Goal: Task Accomplishment & Management: Manage account settings

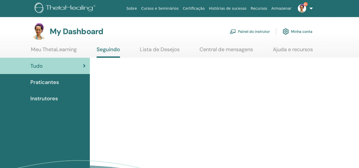
click at [261, 31] on link "Painel do instrutor" at bounding box center [250, 32] width 40 height 12
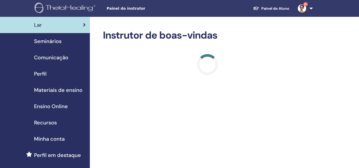
click at [53, 41] on span "Seminários" at bounding box center [48, 41] width 28 height 8
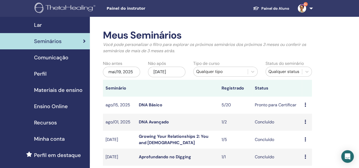
click at [150, 105] on link "DNA Básico" at bounding box center [151, 105] width 24 height 6
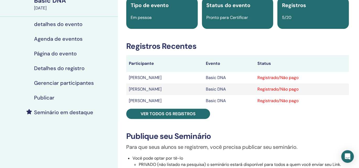
scroll to position [52, 0]
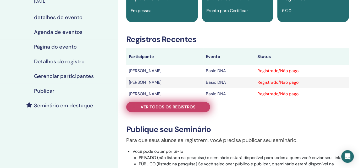
click at [168, 106] on span "Ver todos os registros" at bounding box center [168, 107] width 55 height 6
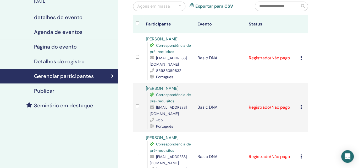
click at [301, 58] on icon at bounding box center [301, 58] width 2 height 4
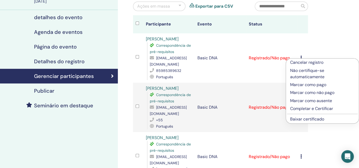
click at [301, 58] on li "Cancelar registro" at bounding box center [322, 62] width 73 height 8
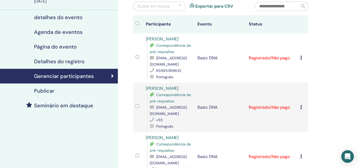
click at [300, 59] on icon at bounding box center [301, 58] width 2 height 4
click at [302, 58] on div "Cancelar registro Não certifique-se automaticamente Marcar como pago Marcar com…" at bounding box center [302, 58] width 5 height 6
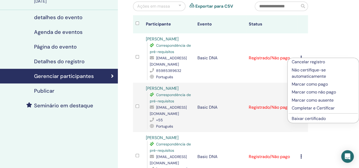
click at [310, 109] on p "Completar e Certificar" at bounding box center [323, 108] width 63 height 6
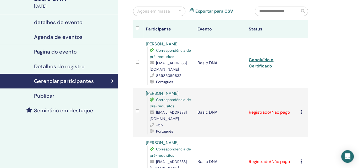
scroll to position [79, 0]
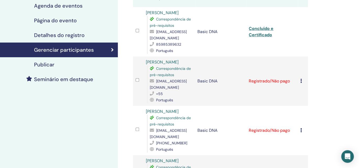
click at [302, 81] on icon at bounding box center [301, 81] width 2 height 4
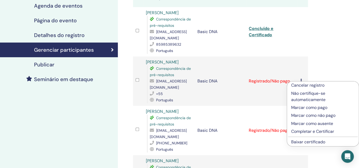
click at [308, 131] on p "Completar e Certificar" at bounding box center [322, 131] width 63 height 6
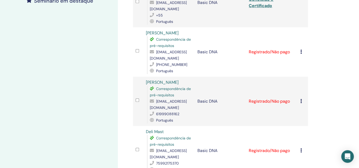
scroll to position [157, 0]
click at [300, 51] on td "Cancelar registro Não certifique-se automaticamente Marcar como pago Marcar com…" at bounding box center [303, 51] width 10 height 49
click at [300, 50] on icon at bounding box center [301, 51] width 2 height 4
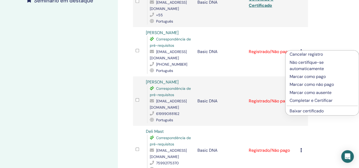
click at [299, 98] on p "Completar e Certificar" at bounding box center [322, 100] width 65 height 6
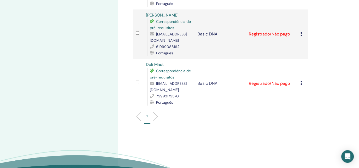
scroll to position [224, 0]
click at [301, 83] on icon at bounding box center [301, 83] width 2 height 4
click at [301, 84] on icon at bounding box center [301, 83] width 2 height 4
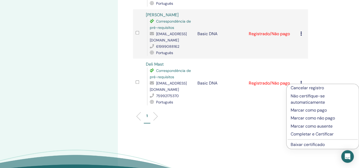
click at [304, 134] on p "Completar e Certificar" at bounding box center [323, 134] width 64 height 6
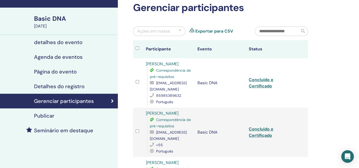
scroll to position [131, 0]
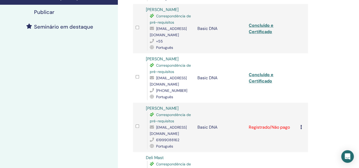
click at [301, 127] on icon at bounding box center [301, 127] width 2 height 4
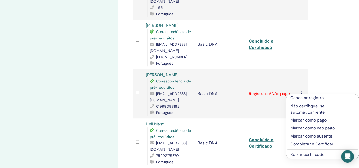
scroll to position [183, 0]
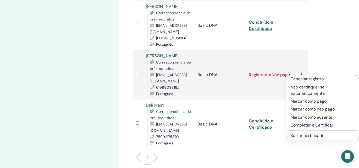
click at [305, 124] on p "Completar e Certificar" at bounding box center [323, 125] width 64 height 6
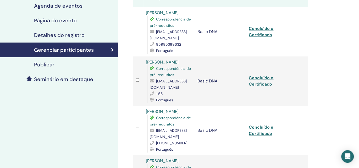
scroll to position [52, 0]
